Goal: Task Accomplishment & Management: Manage account settings

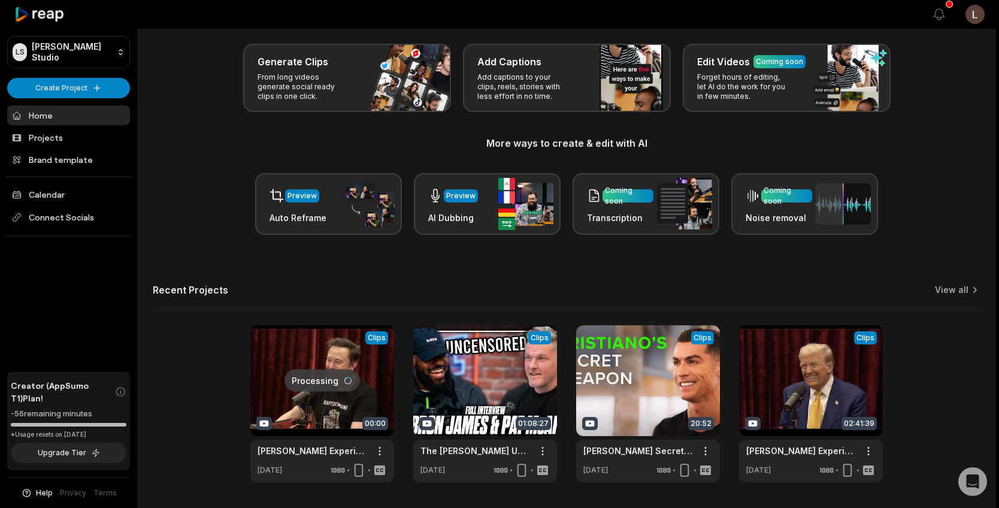
scroll to position [90, 0]
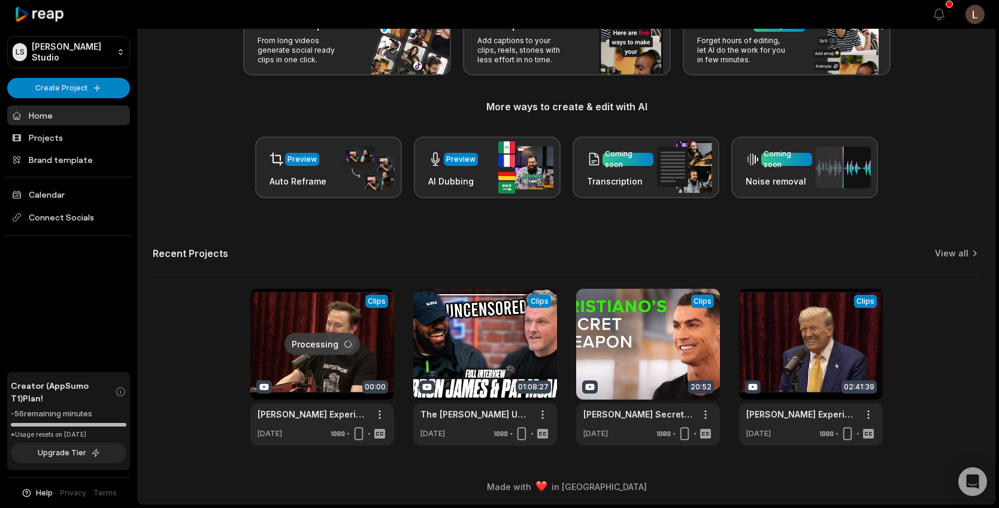
click at [316, 374] on link at bounding box center [322, 367] width 144 height 157
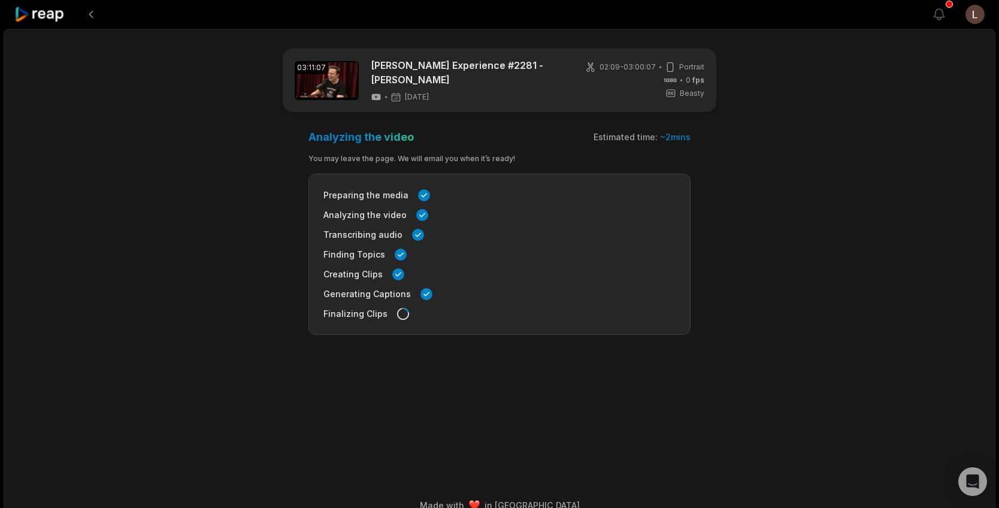
click at [966, 15] on html "View notifications Open user menu 03:11:07 Joe Rogan Experience #2281 - Elon Mu…" at bounding box center [499, 254] width 999 height 508
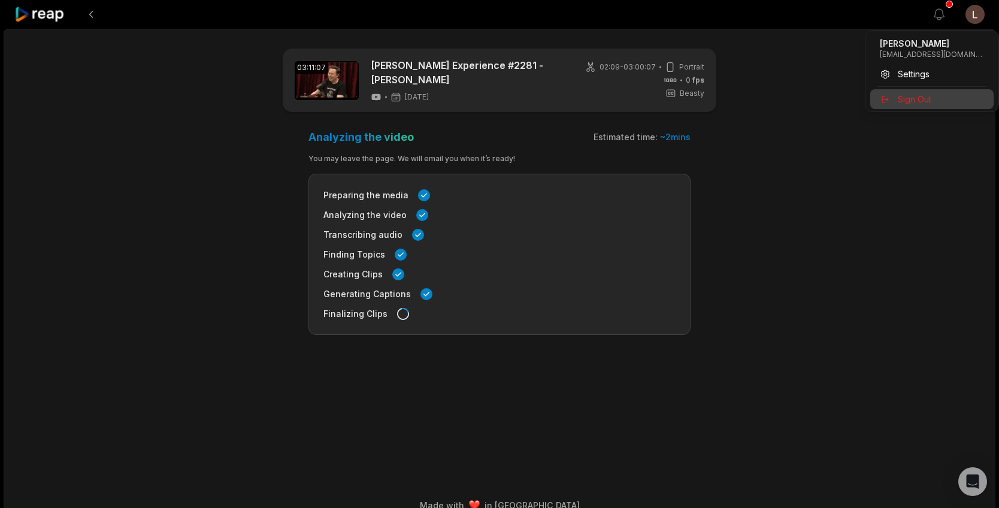
click at [914, 100] on span "Sign Out" at bounding box center [915, 99] width 34 height 13
